Goal: Task Accomplishment & Management: Complete application form

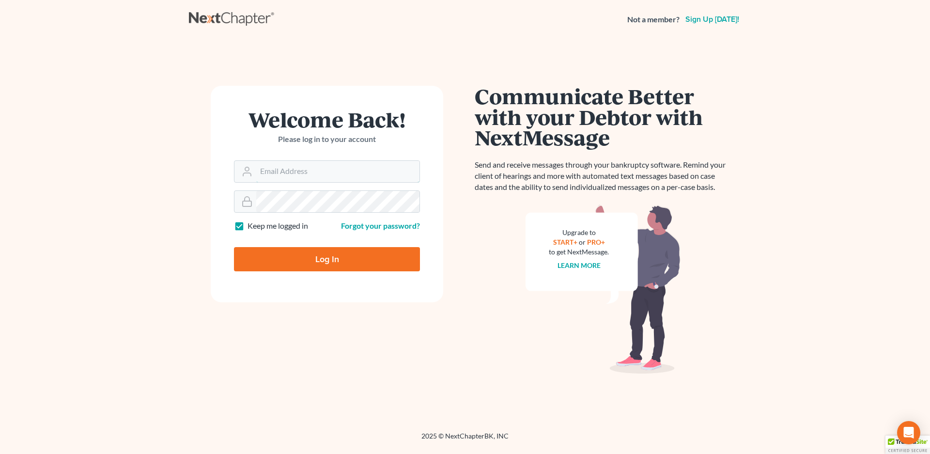
type input "[EMAIL_ADDRESS][DOMAIN_NAME]"
click at [315, 258] on input "Log In" at bounding box center [327, 259] width 186 height 24
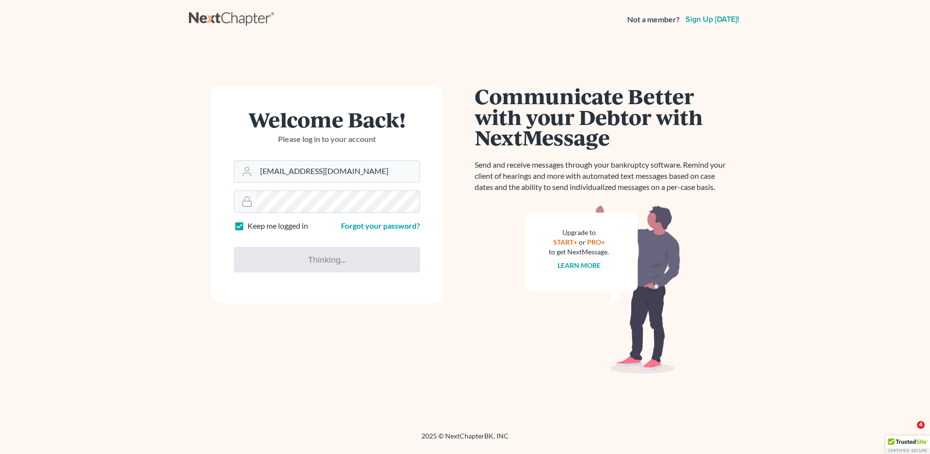
type input "Thinking..."
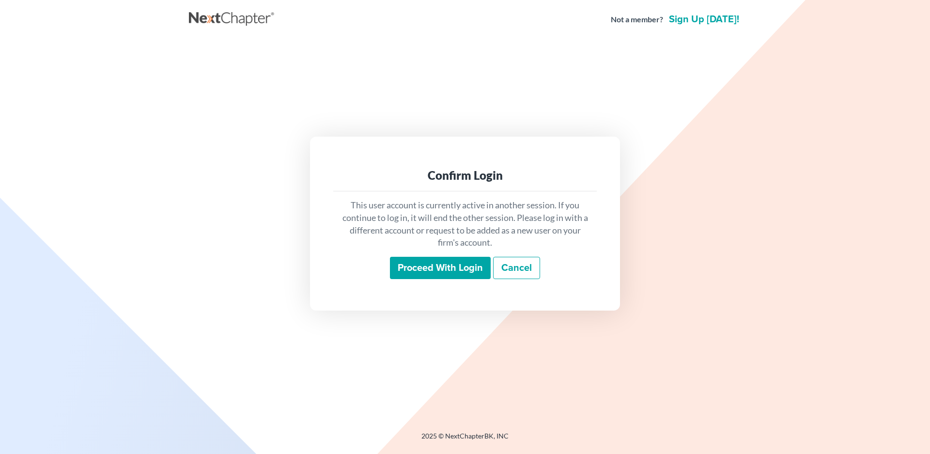
click at [416, 268] on input "Proceed with login" at bounding box center [440, 268] width 101 height 22
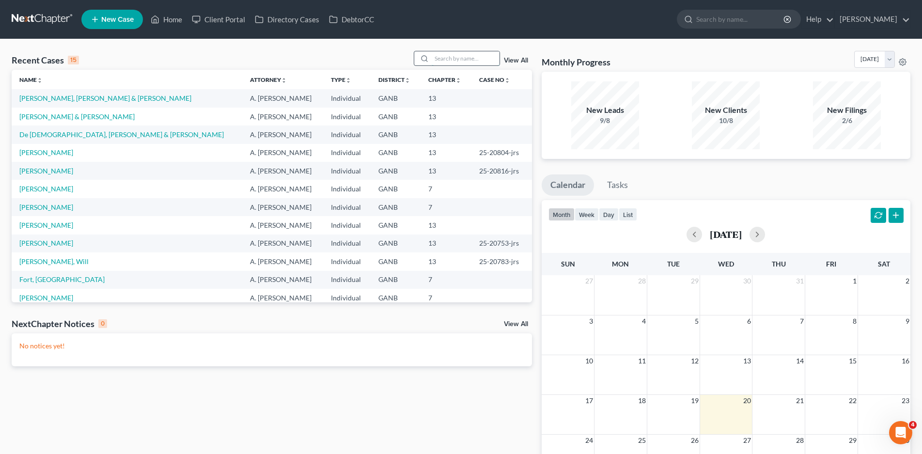
click at [447, 59] on input "search" at bounding box center [466, 58] width 68 height 14
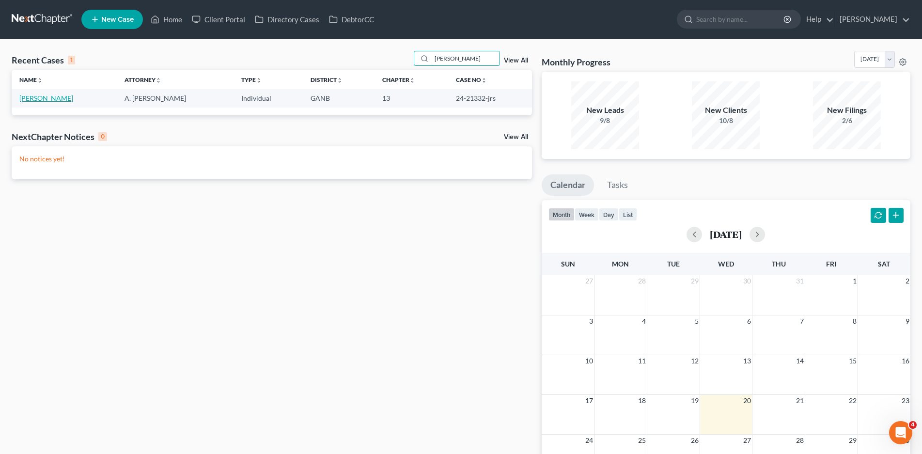
type input "[PERSON_NAME]"
click at [42, 98] on link "[PERSON_NAME]" at bounding box center [46, 98] width 54 height 8
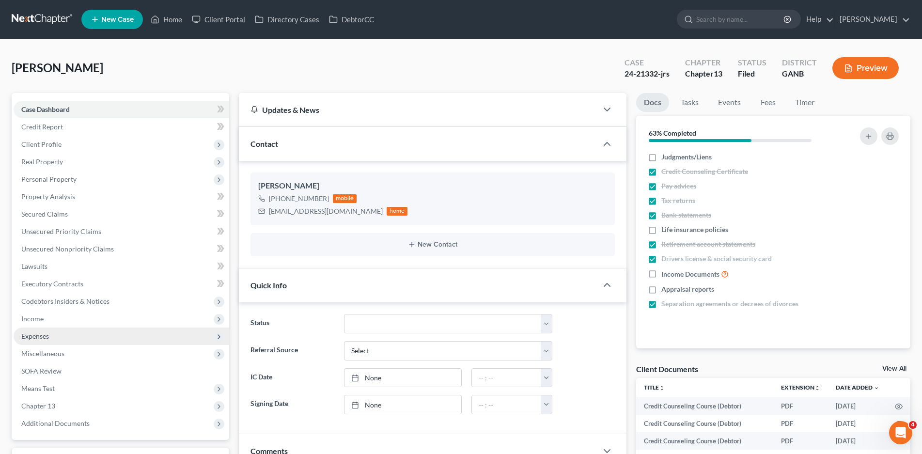
click at [42, 335] on span "Expenses" at bounding box center [35, 336] width 28 height 8
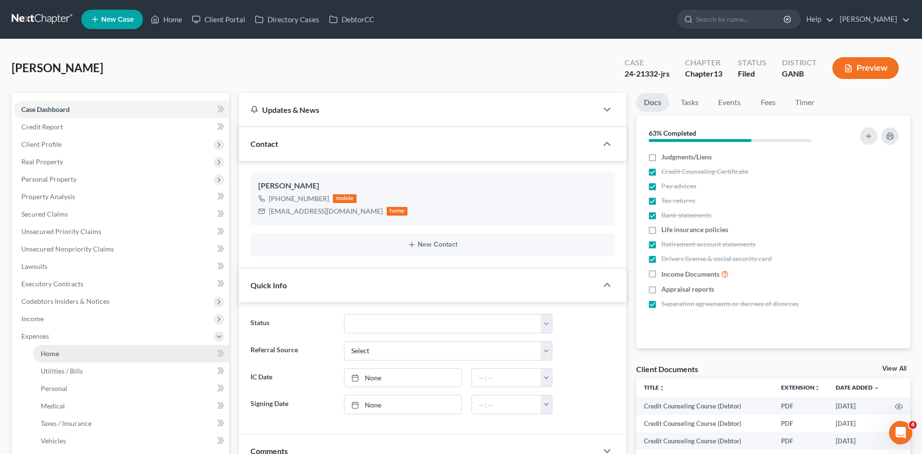
click at [48, 352] on span "Home" at bounding box center [50, 353] width 18 height 8
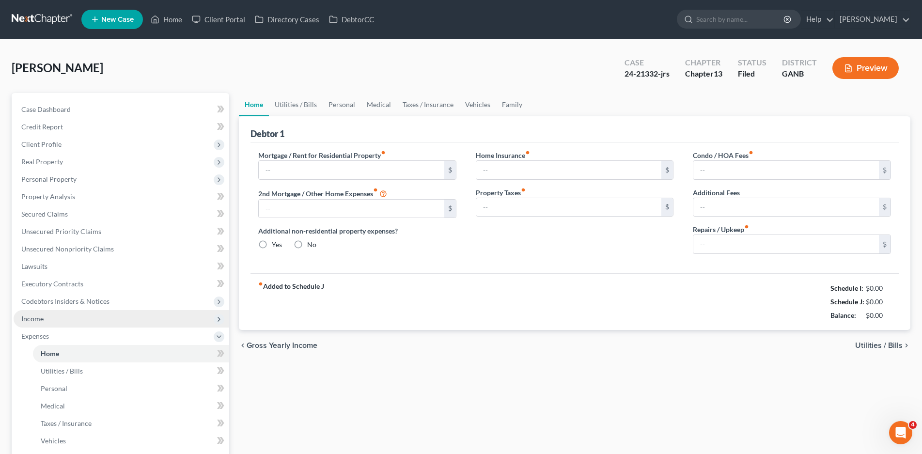
type input "1,950.00"
type input "0.00"
radio input "true"
type input "30.00"
type input "0.00"
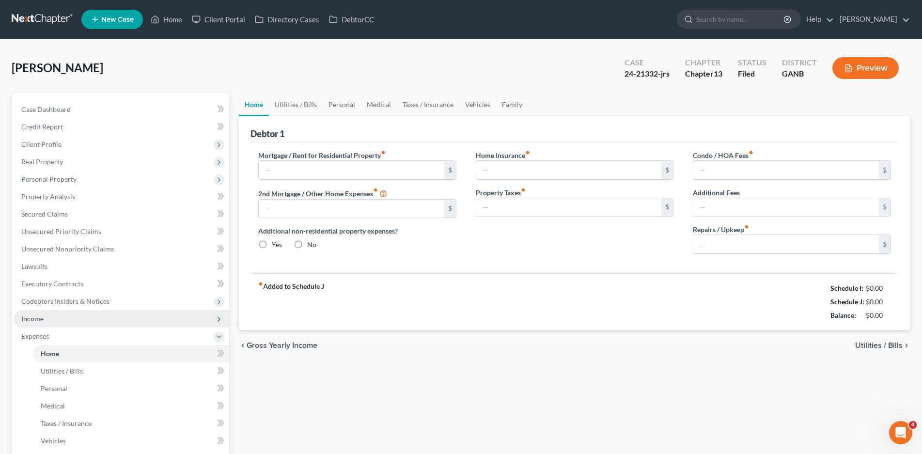
type input "0.00"
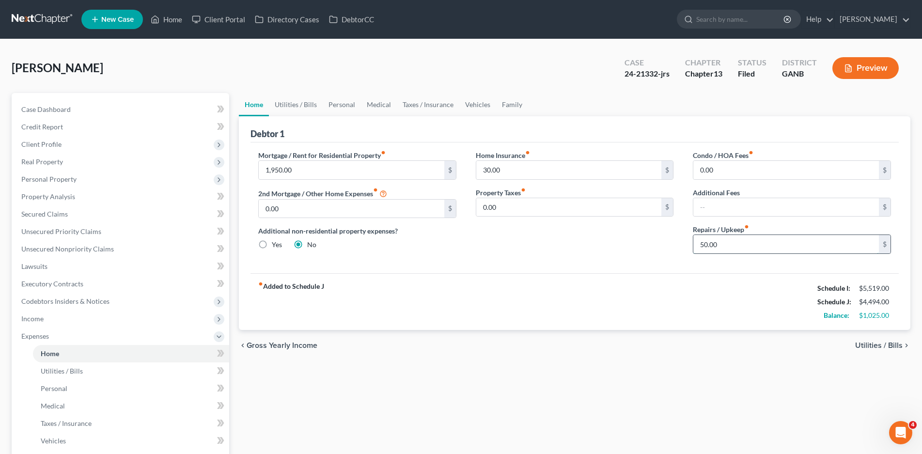
click at [730, 250] on input "50.00" at bounding box center [786, 244] width 186 height 18
type input "100.00"
click at [310, 106] on link "Utilities / Bills" at bounding box center [296, 104] width 54 height 23
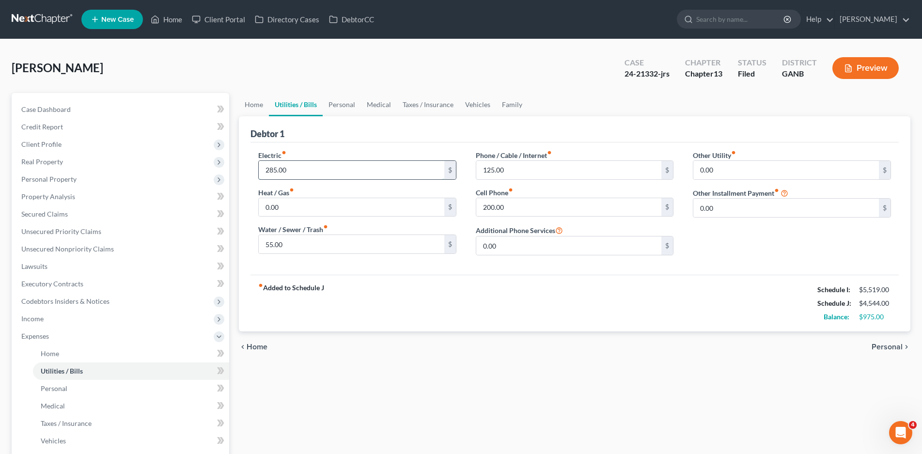
click at [294, 171] on input "285.00" at bounding box center [352, 170] width 186 height 18
type input "350.00"
click at [512, 171] on input "125.00" at bounding box center [569, 170] width 186 height 18
type input "250.00"
click at [344, 106] on link "Personal" at bounding box center [342, 104] width 38 height 23
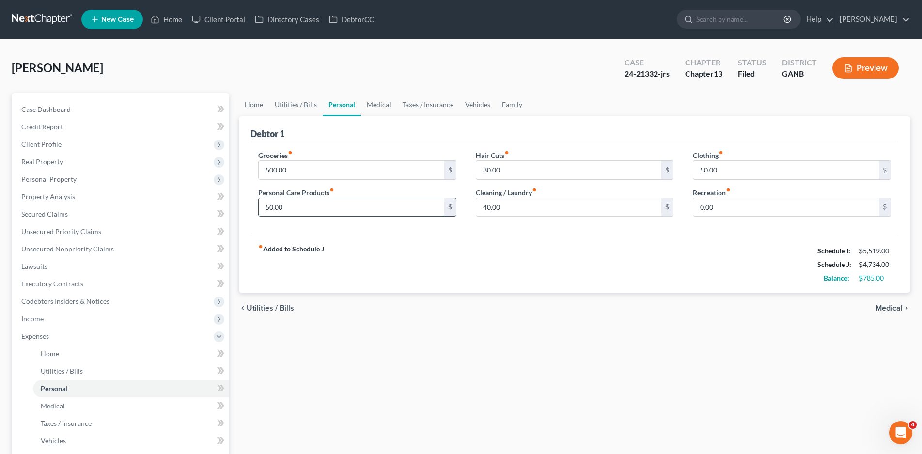
click at [284, 208] on input "50.00" at bounding box center [352, 207] width 186 height 18
type input "100.00"
click at [378, 109] on link "Medical" at bounding box center [379, 104] width 36 height 23
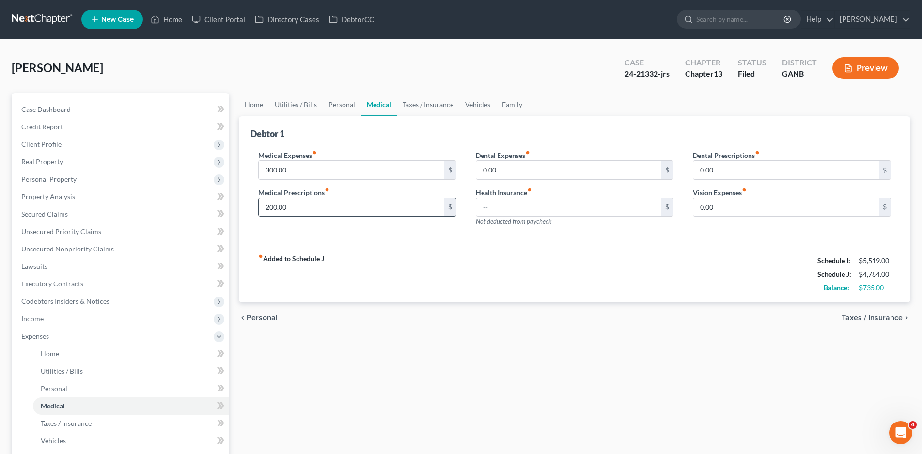
click at [274, 209] on input "200.00" at bounding box center [352, 207] width 186 height 18
type input "240.00"
click at [434, 101] on link "Taxes / Insurance" at bounding box center [428, 104] width 62 height 23
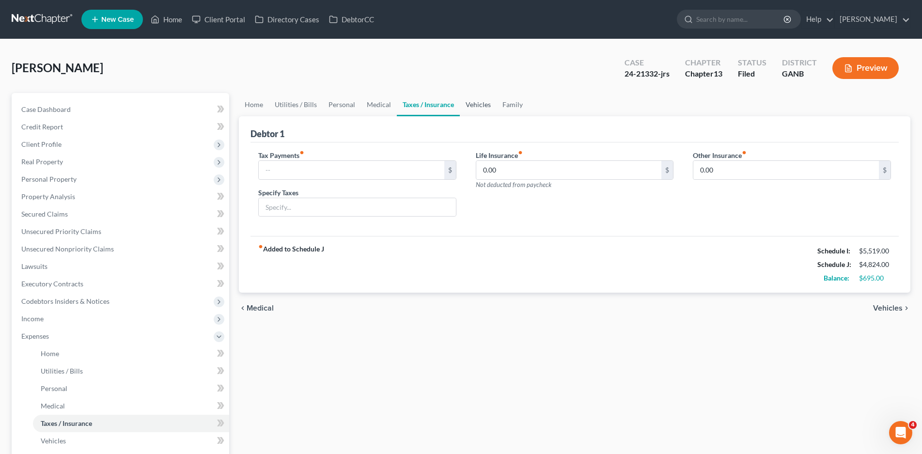
click at [467, 107] on link "Vehicles" at bounding box center [478, 104] width 37 height 23
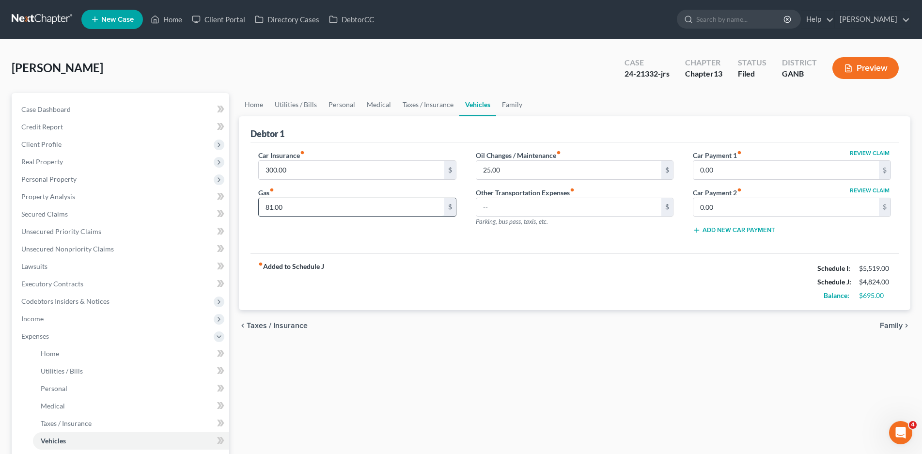
click at [293, 207] on input "81.00" at bounding box center [352, 207] width 186 height 18
type input "0.00"
click at [513, 100] on link "Family" at bounding box center [512, 104] width 32 height 23
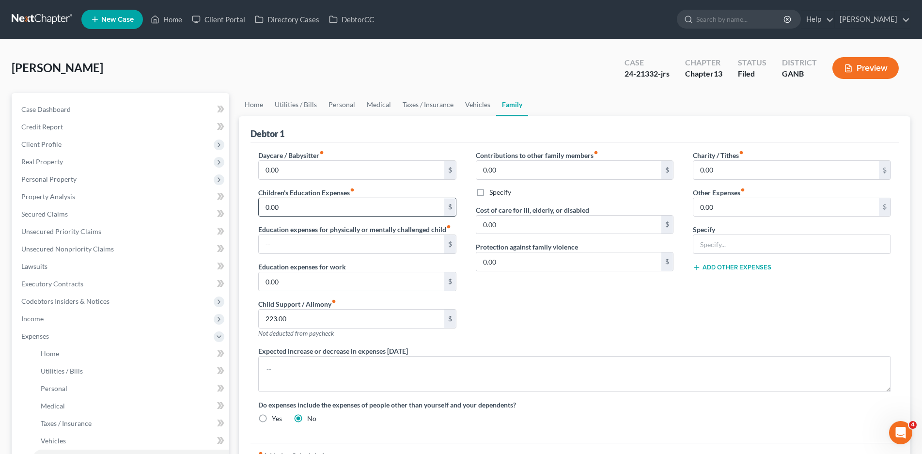
click at [283, 208] on input "0.00" at bounding box center [352, 207] width 186 height 18
type input "100.00"
click at [253, 105] on link "Home" at bounding box center [254, 104] width 30 height 23
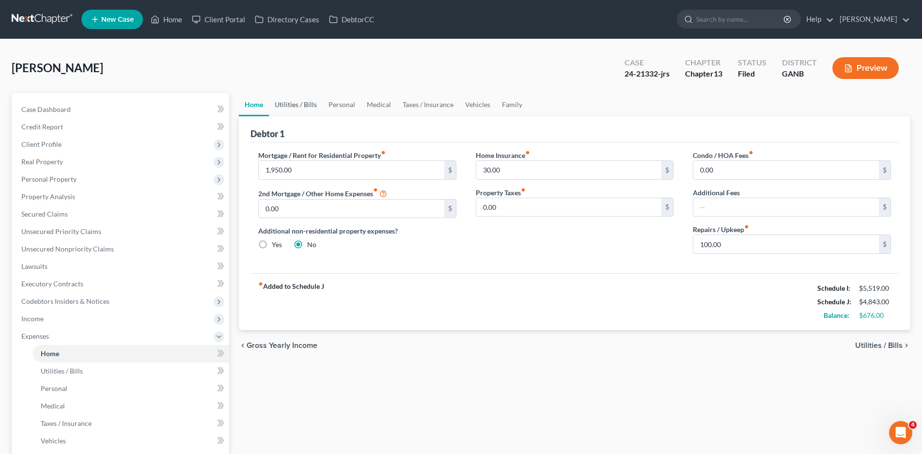
click at [293, 102] on link "Utilities / Bills" at bounding box center [296, 104] width 54 height 23
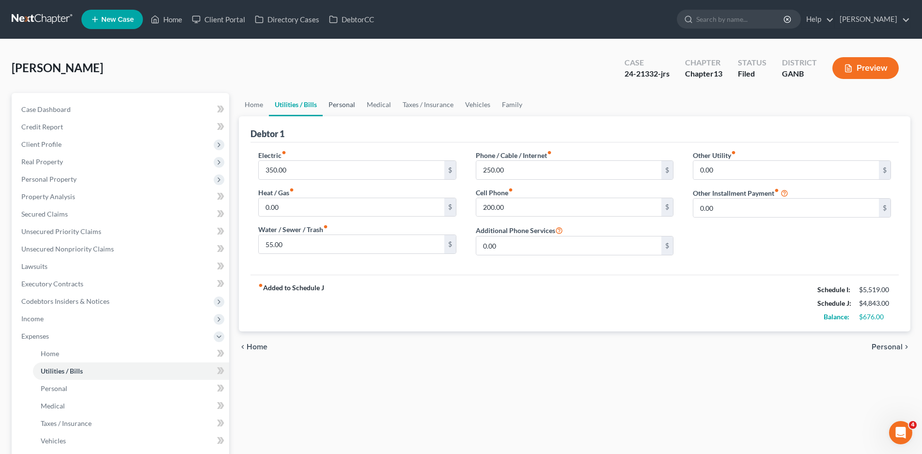
click at [339, 100] on link "Personal" at bounding box center [342, 104] width 38 height 23
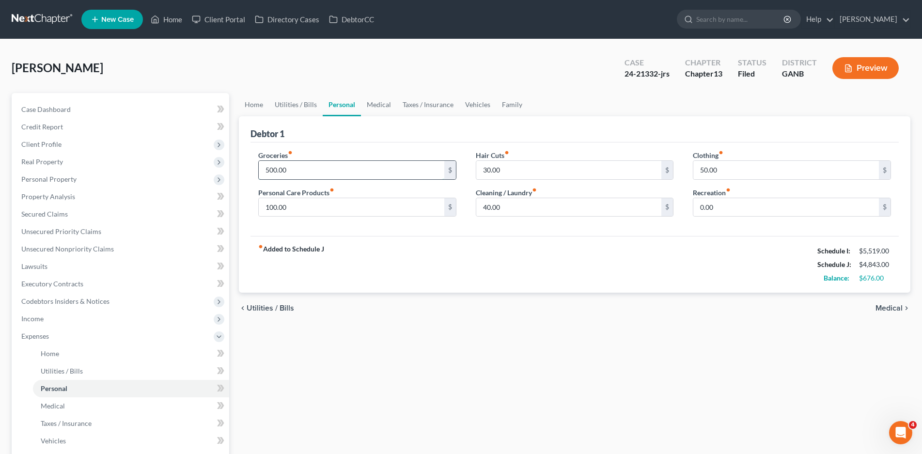
click at [297, 168] on input "500.00" at bounding box center [352, 170] width 186 height 18
type input "600.00"
click at [378, 108] on link "Medical" at bounding box center [379, 104] width 36 height 23
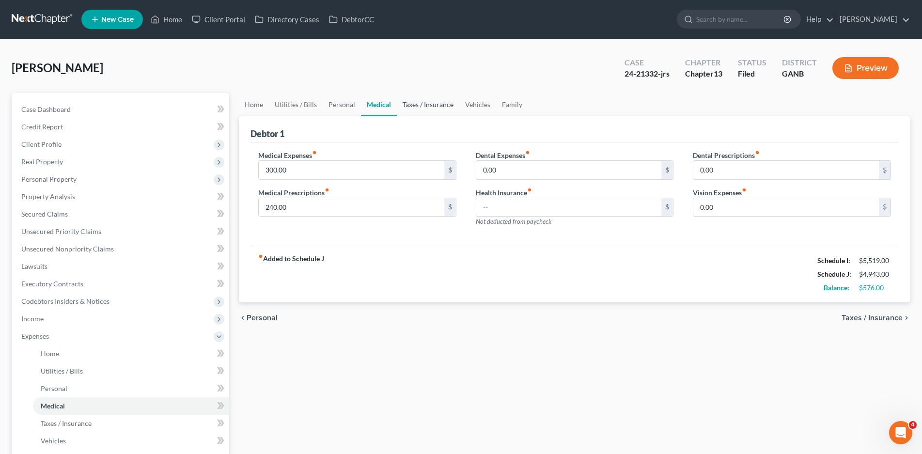
click at [417, 103] on link "Taxes / Insurance" at bounding box center [428, 104] width 62 height 23
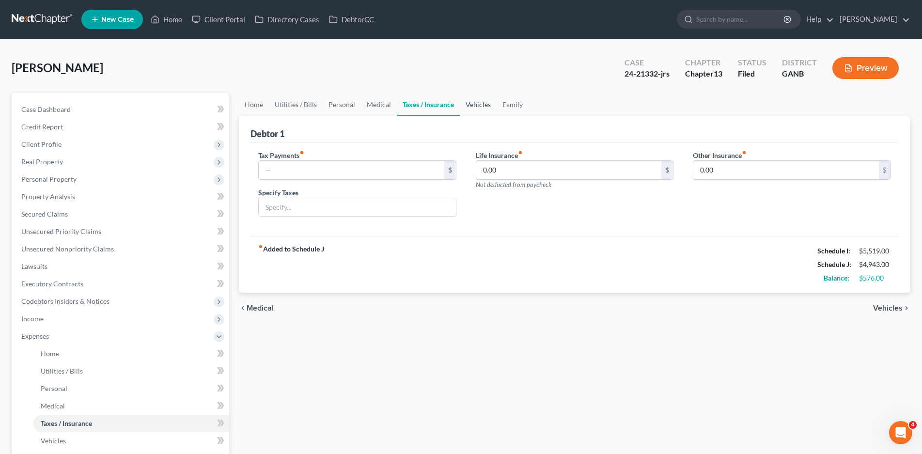
click at [480, 106] on link "Vehicles" at bounding box center [478, 104] width 37 height 23
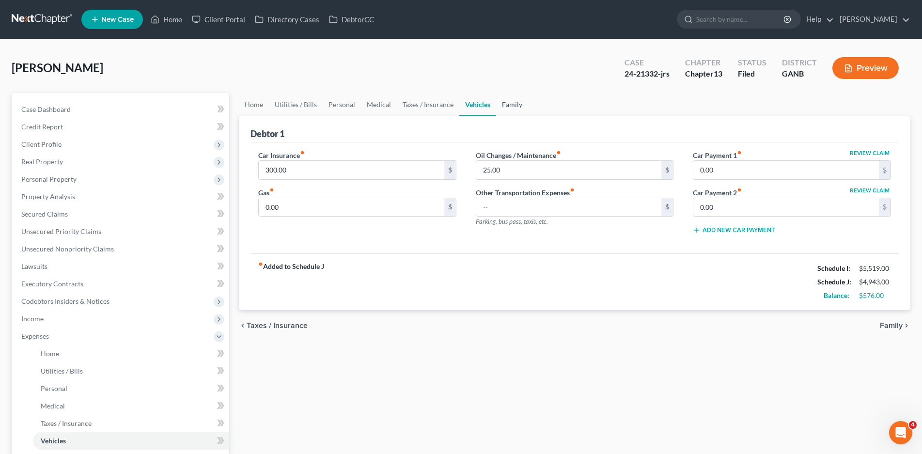
click at [509, 105] on link "Family" at bounding box center [512, 104] width 32 height 23
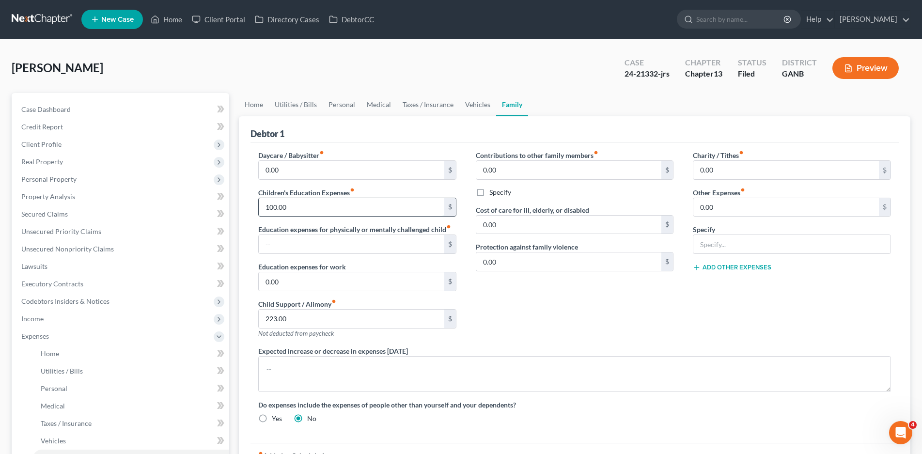
click at [275, 210] on input "100.00" at bounding box center [352, 207] width 186 height 18
type input "150.00"
click at [285, 106] on link "Utilities / Bills" at bounding box center [296, 104] width 54 height 23
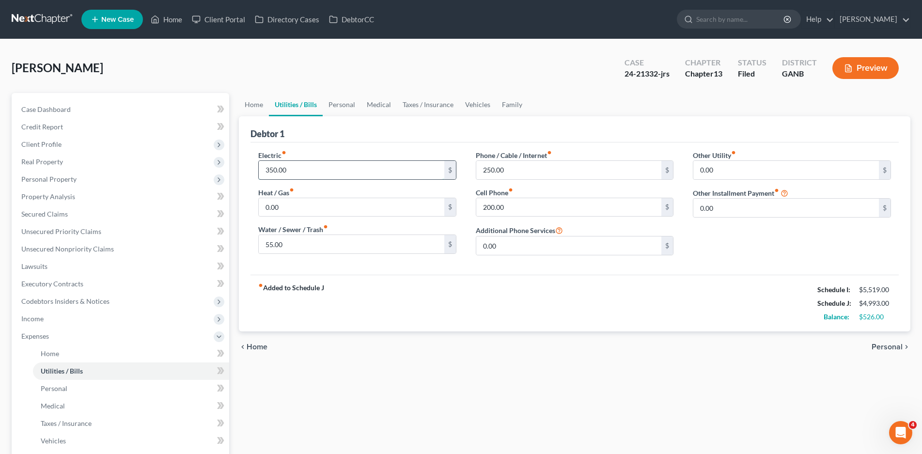
click at [279, 171] on input "350.00" at bounding box center [352, 170] width 186 height 18
type input "351.00"
click at [298, 203] on input "0.00" at bounding box center [352, 207] width 186 height 18
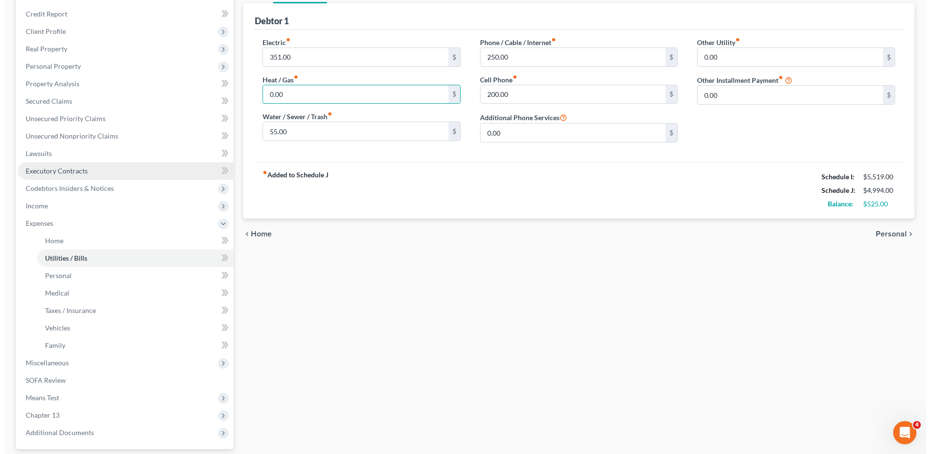
scroll to position [201, 0]
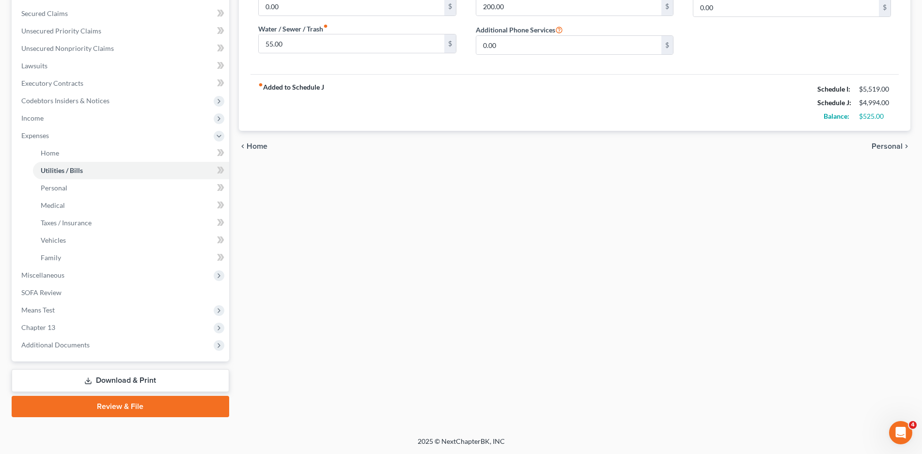
click at [130, 379] on link "Download & Print" at bounding box center [121, 380] width 218 height 23
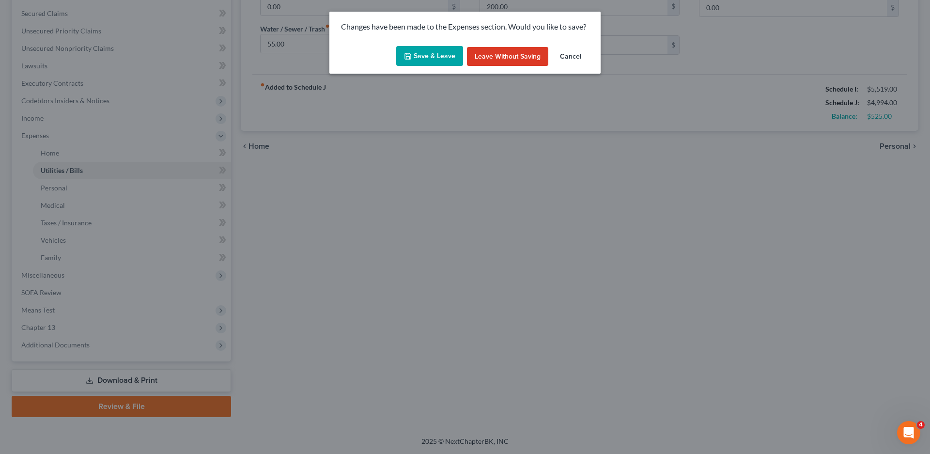
click at [428, 55] on button "Save & Leave" at bounding box center [429, 56] width 67 height 20
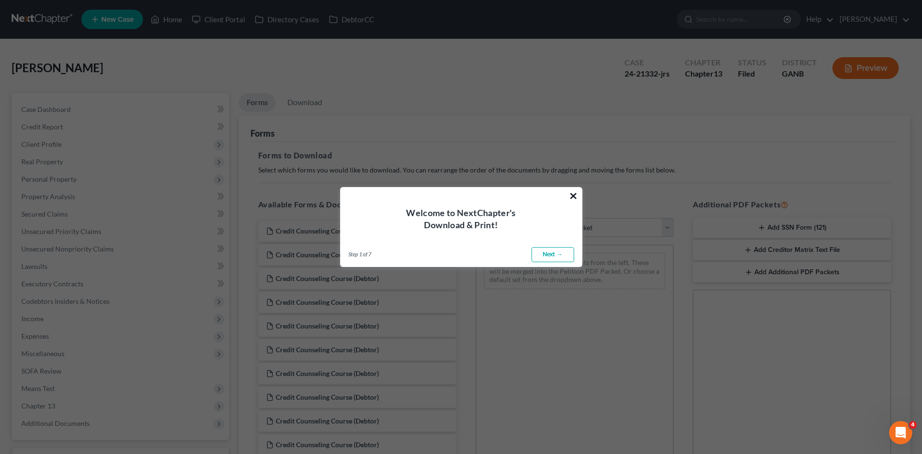
click at [572, 197] on button "×" at bounding box center [573, 196] width 9 height 16
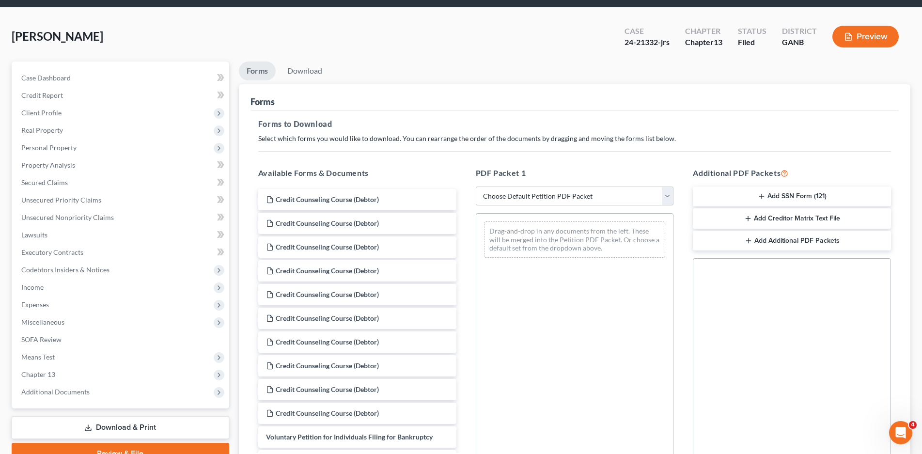
scroll to position [48, 0]
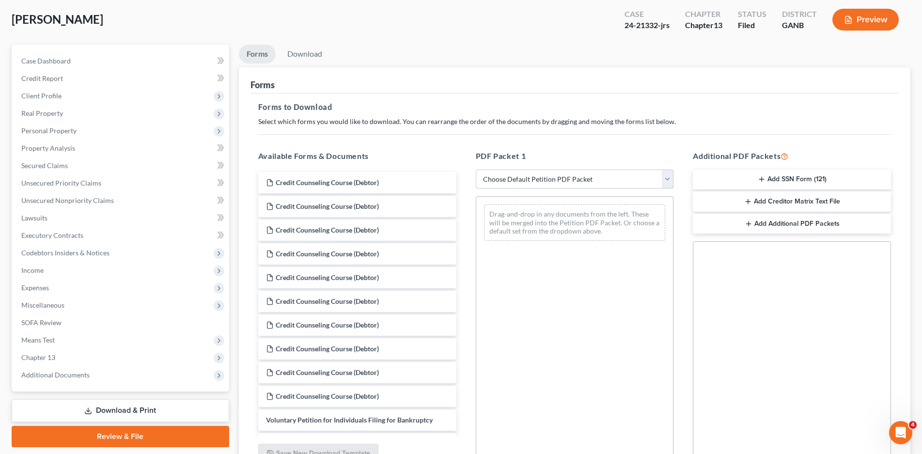
click at [573, 177] on select "Choose Default Petition PDF Packet Complete Bankruptcy Petition (all forms and …" at bounding box center [575, 179] width 198 height 19
click at [474, 106] on h5 "Forms to Download" at bounding box center [574, 107] width 633 height 12
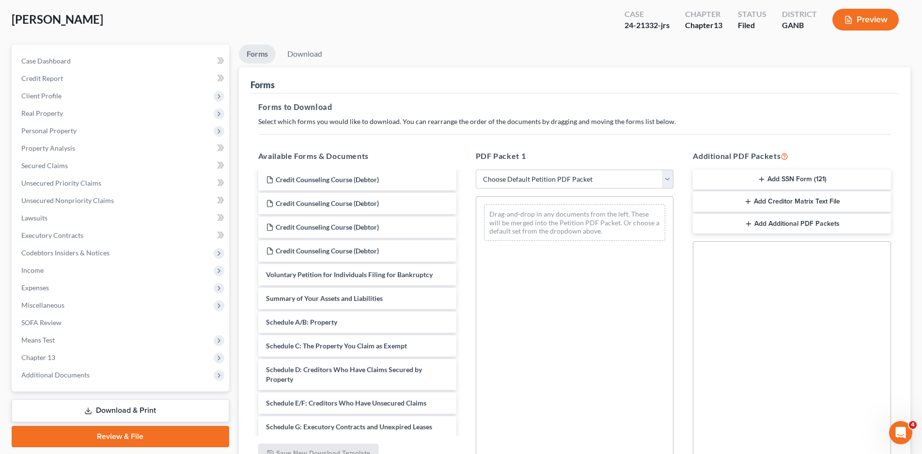
scroll to position [194, 0]
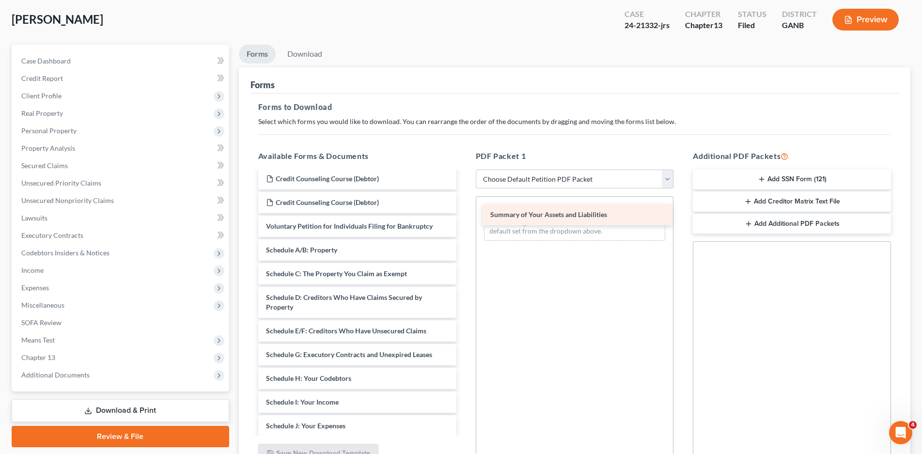
drag, startPoint x: 311, startPoint y: 250, endPoint x: 536, endPoint y: 214, distance: 227.1
click at [464, 214] on div "Summary of Your Assets and Liabilities Credit Counseling Course (Debtor) Credit…" at bounding box center [357, 312] width 214 height 668
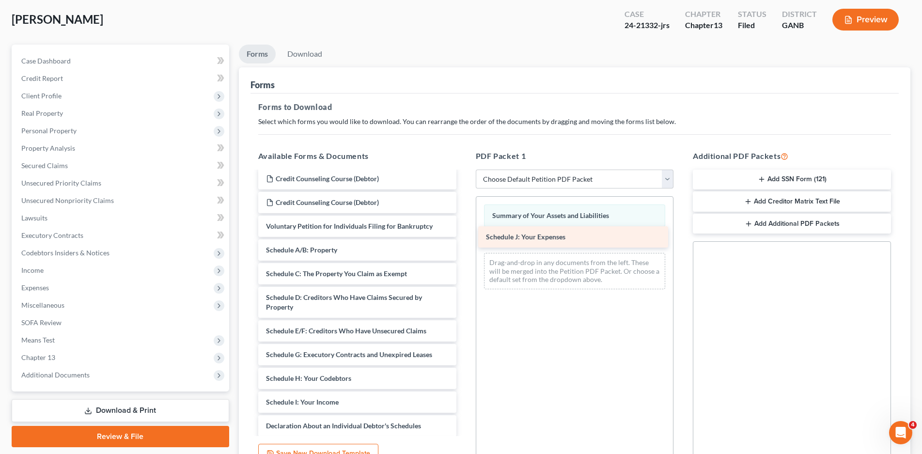
drag, startPoint x: 301, startPoint y: 422, endPoint x: 521, endPoint y: 233, distance: 289.9
click at [464, 233] on div "Schedule J: Your Expenses Credit Counseling Course (Debtor) Credit Counseling C…" at bounding box center [357, 300] width 214 height 644
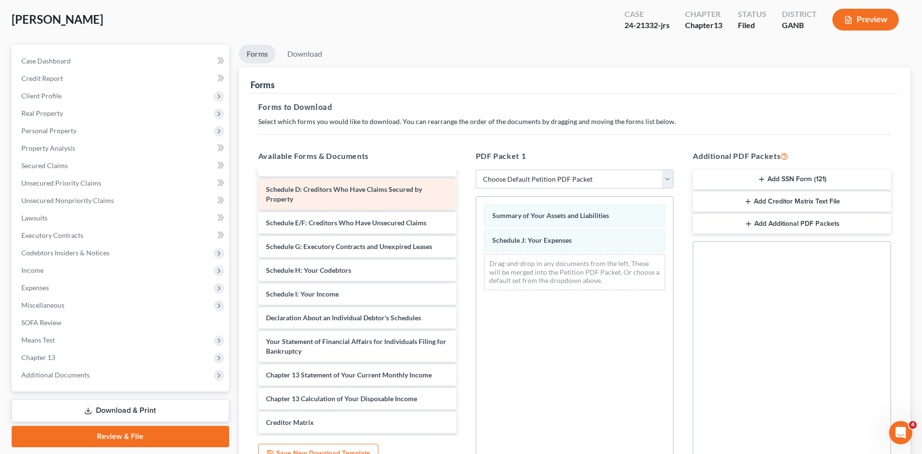
scroll to position [339, 0]
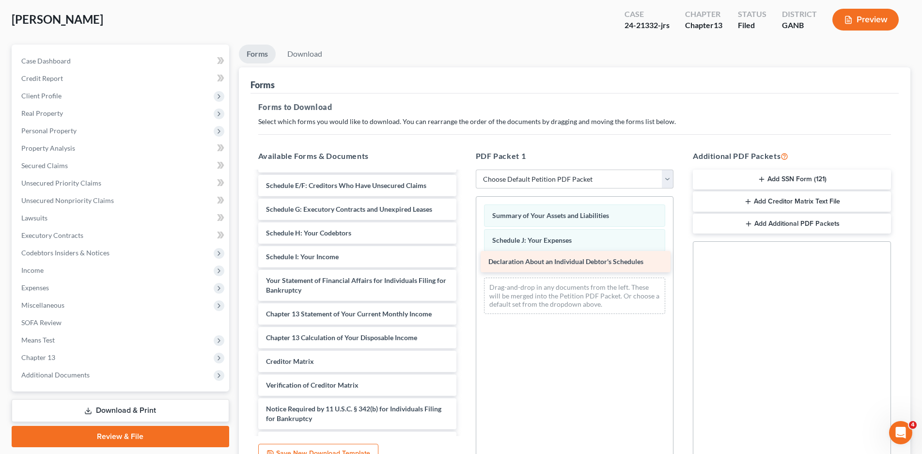
drag, startPoint x: 348, startPoint y: 282, endPoint x: 567, endPoint y: 264, distance: 220.3
click at [464, 264] on div "Declaration About an Individual Debtor's Schedules Credit Counseling Course (De…" at bounding box center [357, 143] width 214 height 620
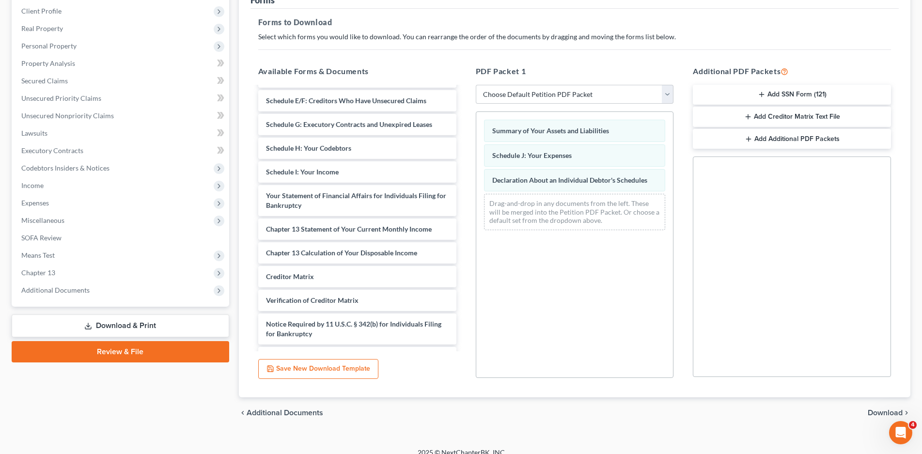
scroll to position [144, 0]
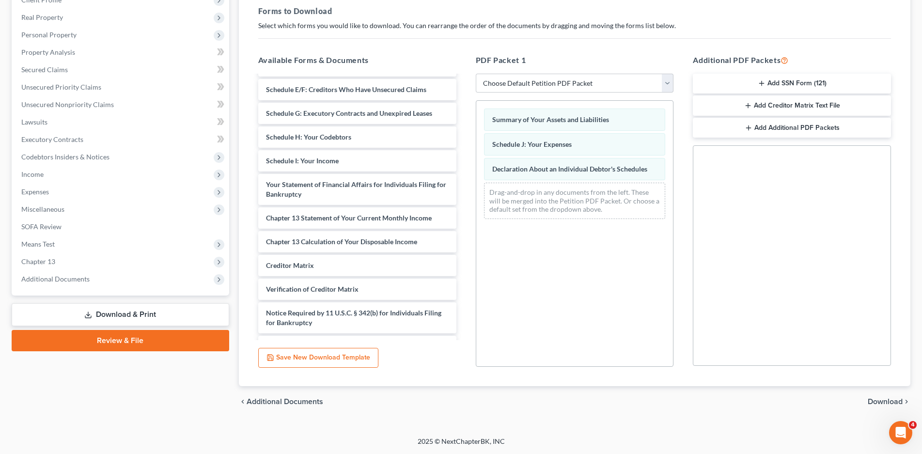
click at [884, 398] on span "Download" at bounding box center [885, 402] width 35 height 8
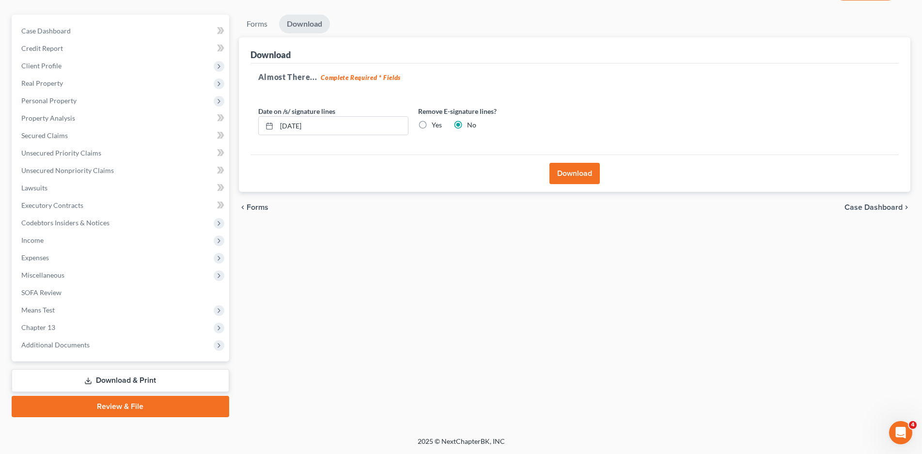
scroll to position [78, 0]
click at [572, 174] on button "Download" at bounding box center [574, 173] width 50 height 21
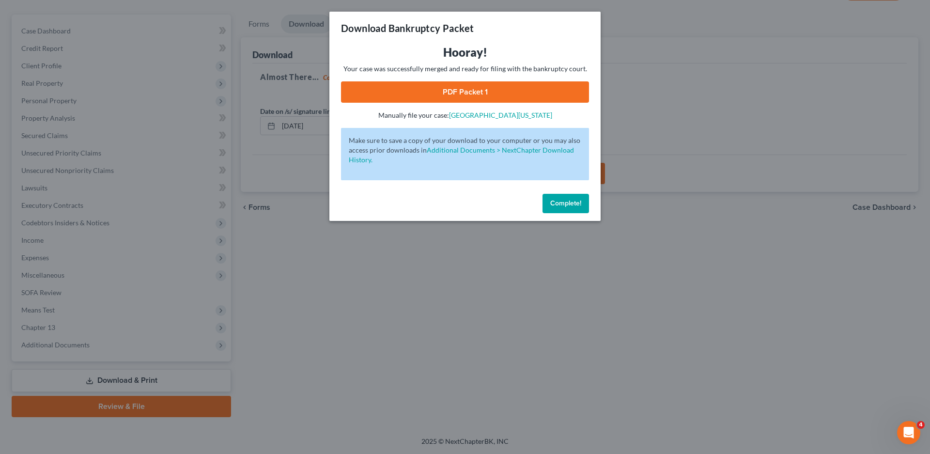
click at [472, 92] on link "PDF Packet 1" at bounding box center [465, 91] width 248 height 21
click at [573, 202] on span "Complete!" at bounding box center [565, 203] width 31 height 8
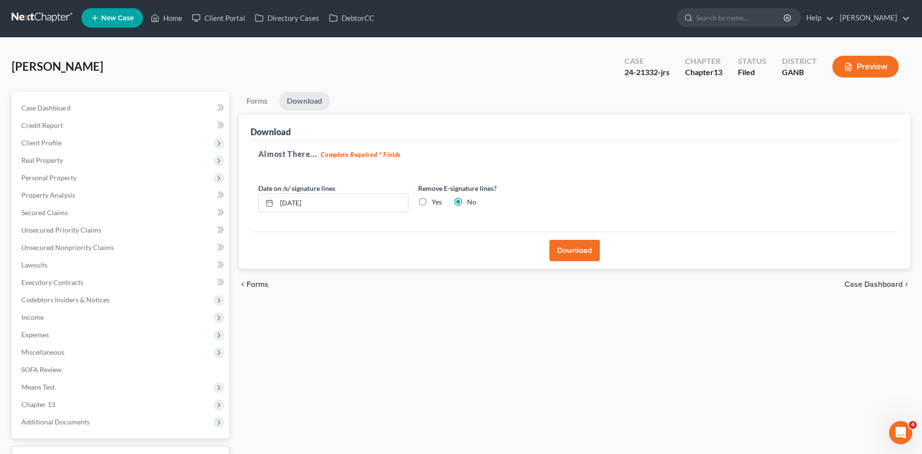
scroll to position [0, 0]
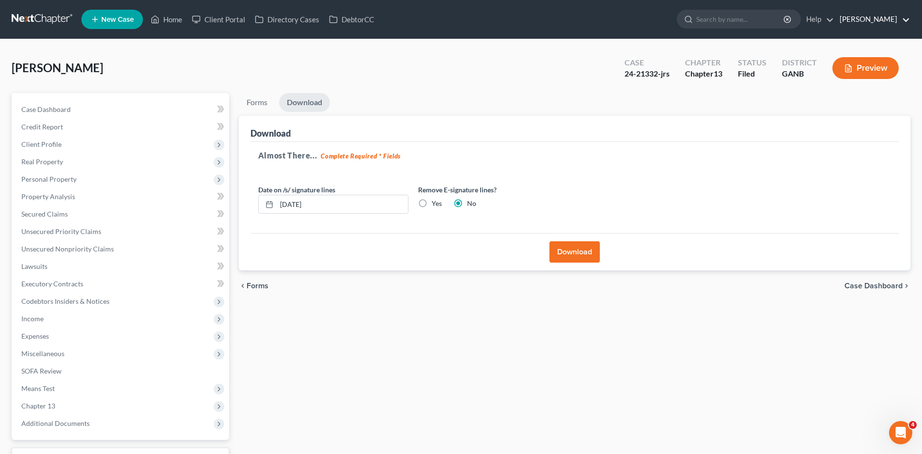
click at [905, 21] on link "[PERSON_NAME]" at bounding box center [872, 19] width 75 height 17
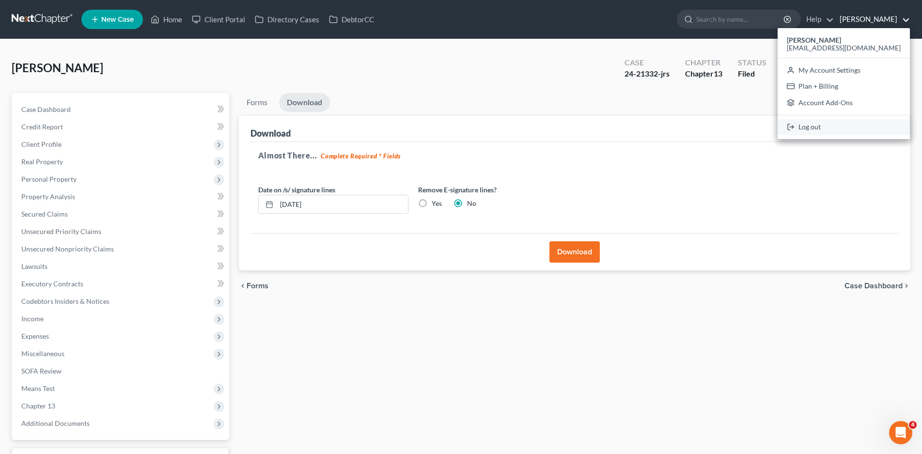
click at [852, 126] on link "Log out" at bounding box center [844, 127] width 132 height 16
